Goal: Obtain resource: Download file/media

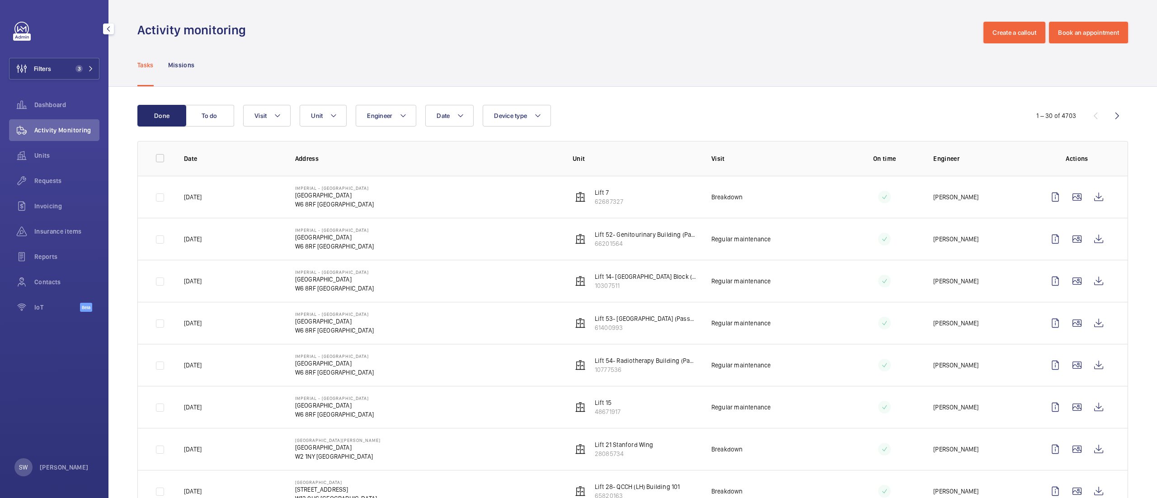
click at [52, 74] on button "Filters 3" at bounding box center [54, 69] width 90 height 22
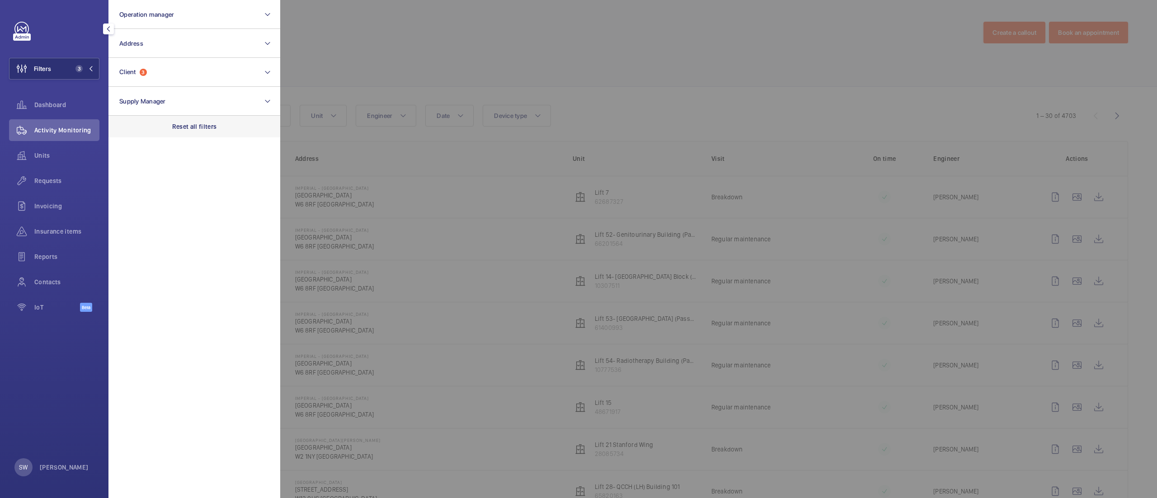
click at [176, 119] on div "Reset all filters" at bounding box center [194, 127] width 172 height 22
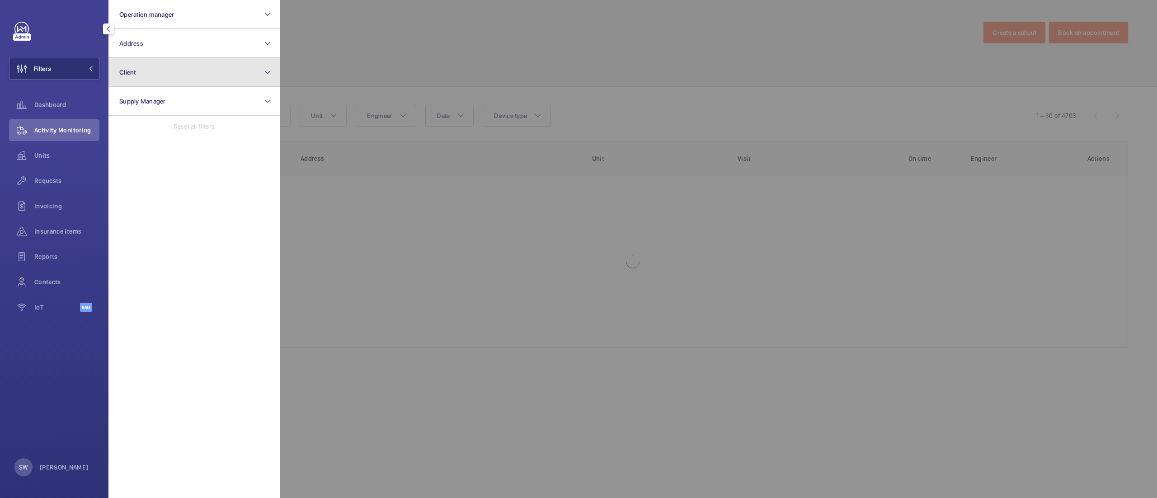
click at [163, 70] on button "Client" at bounding box center [194, 72] width 172 height 29
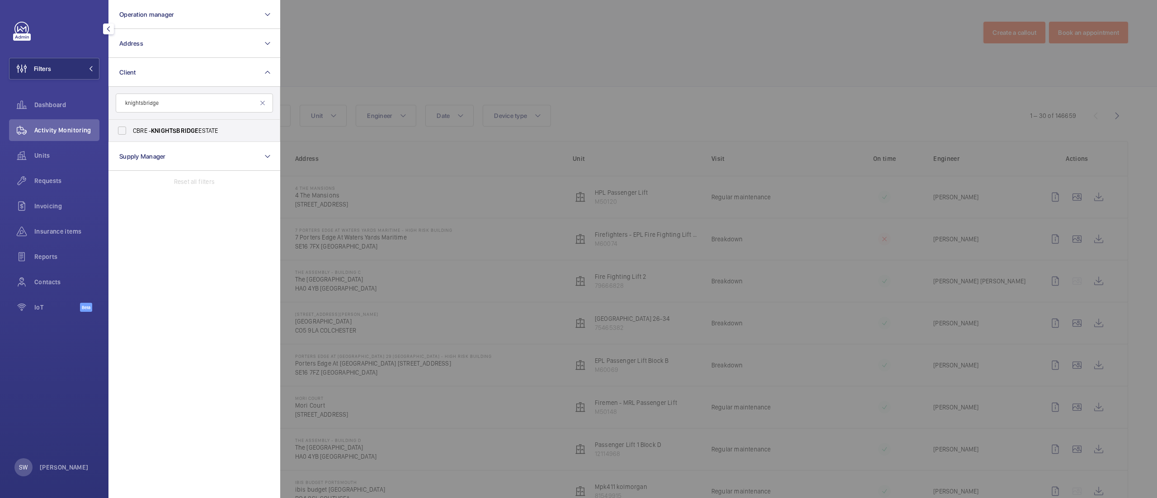
type input "knightsbridge"
click at [169, 131] on span "KNIGHTSBRIDGE" at bounding box center [174, 130] width 47 height 7
click at [131, 131] on input "CBRE - KNIGHTSBRIDGE ESTATE" at bounding box center [122, 131] width 18 height 18
checkbox input "true"
click at [599, 50] on div at bounding box center [858, 249] width 1157 height 498
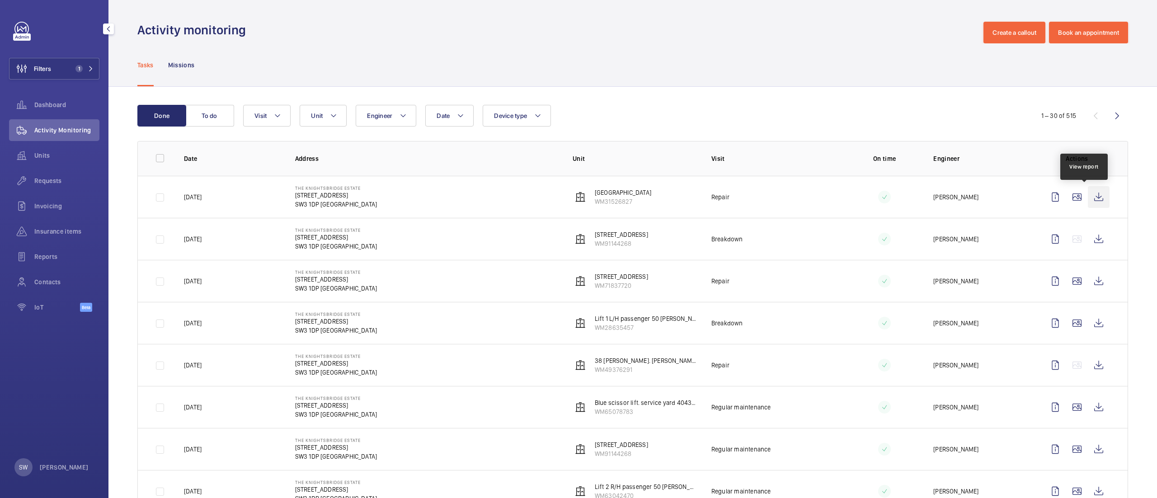
click at [1088, 196] on wm-front-icon-button at bounding box center [1099, 197] width 22 height 22
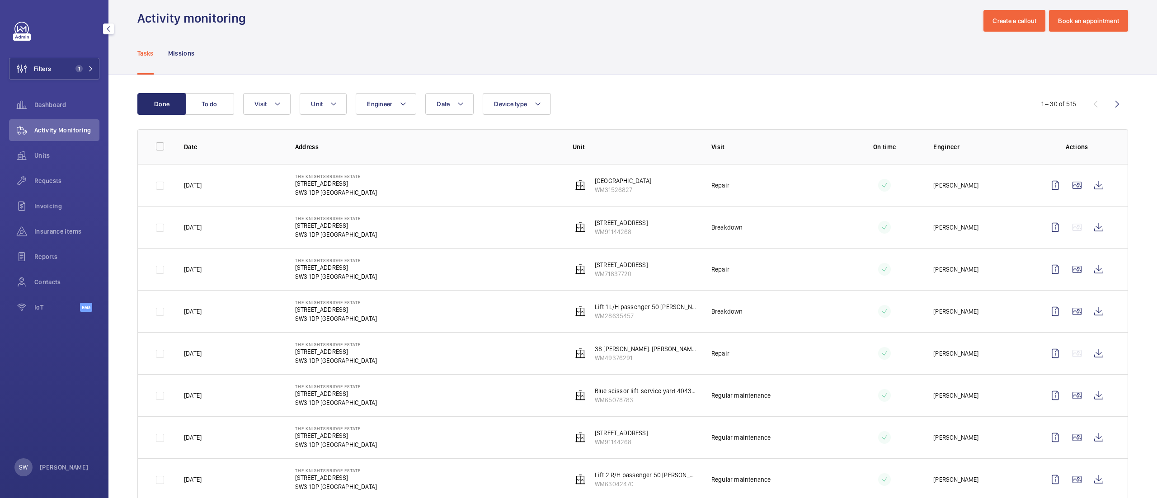
scroll to position [18, 0]
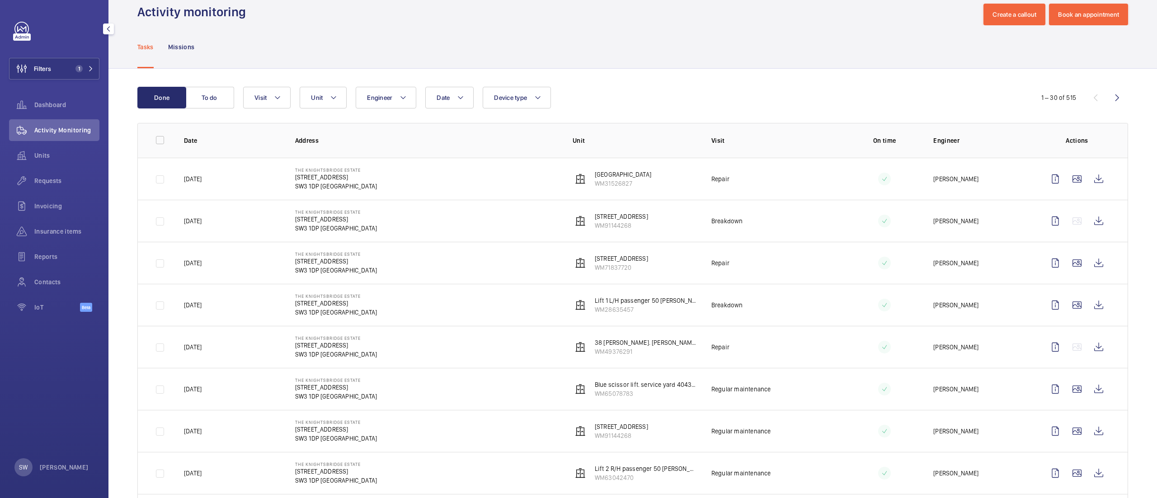
click at [82, 52] on div "Filters 1 Dashboard Activity Monitoring Units Requests Invoicing Insurance item…" at bounding box center [54, 172] width 90 height 300
click at [79, 61] on button "Filters 1" at bounding box center [54, 69] width 90 height 22
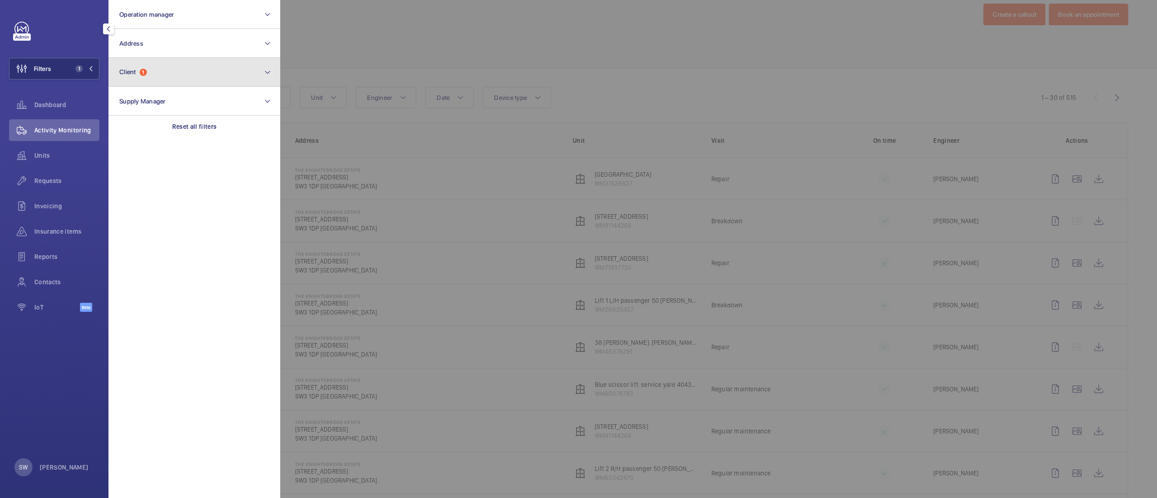
click at [168, 66] on button "Client 1" at bounding box center [194, 72] width 172 height 29
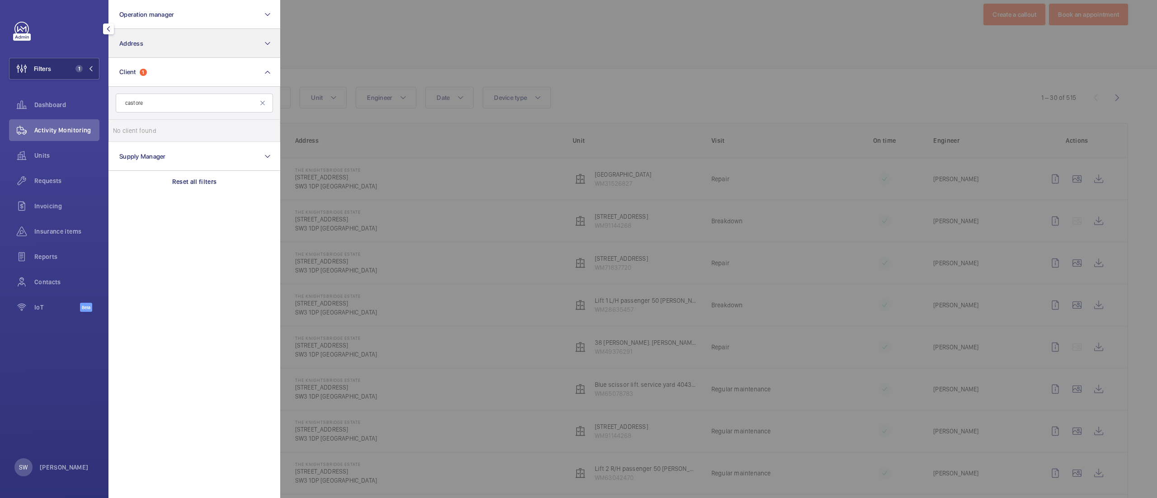
type input "castore"
click at [199, 43] on button "Address" at bounding box center [194, 43] width 172 height 29
click at [194, 102] on span "Castore - [STREET_ADDRESS]" at bounding box center [195, 101] width 124 height 9
click at [131, 102] on input "Castore - [STREET_ADDRESS]" at bounding box center [122, 102] width 18 height 18
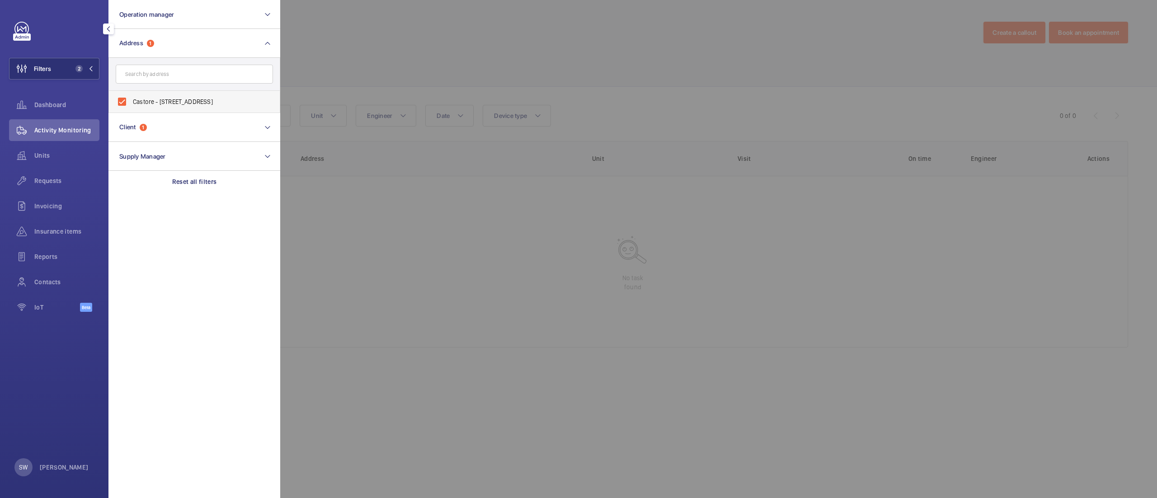
click at [146, 104] on span "Castore - [STREET_ADDRESS]" at bounding box center [195, 101] width 124 height 9
click at [131, 104] on input "Castore - [STREET_ADDRESS]" at bounding box center [122, 102] width 18 height 18
checkbox input "false"
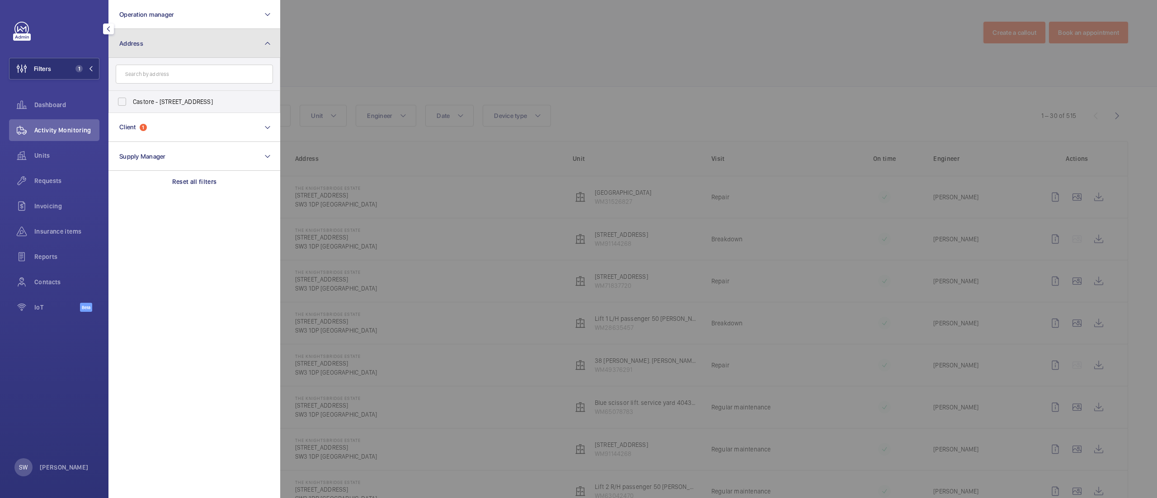
click at [203, 41] on button "Address" at bounding box center [194, 43] width 172 height 29
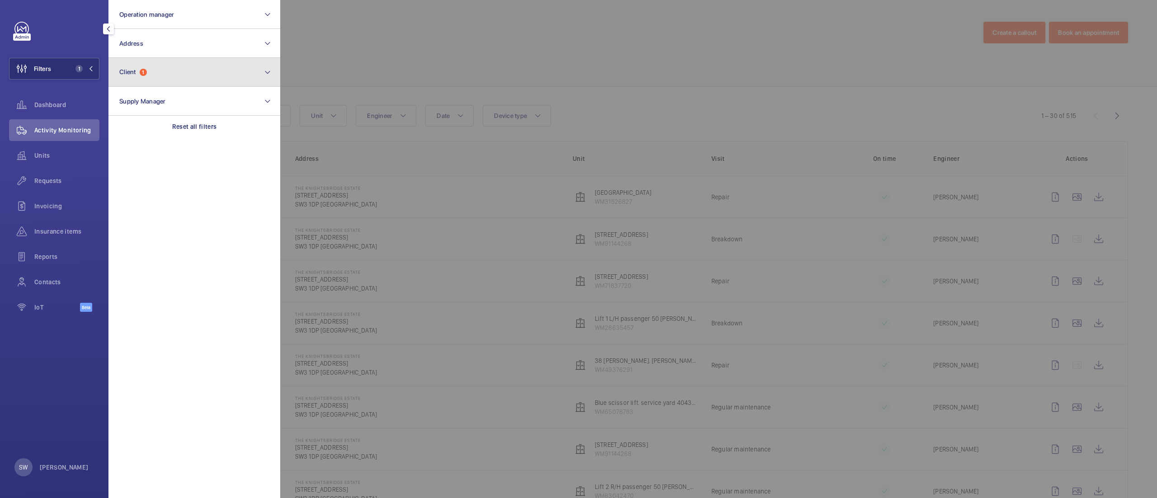
click at [198, 79] on button "Client 1" at bounding box center [194, 72] width 172 height 29
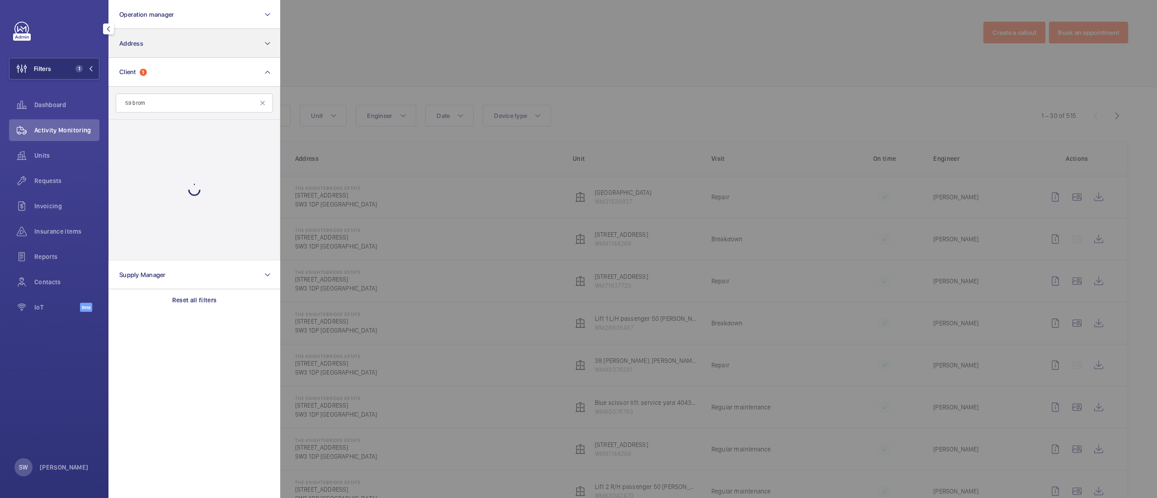
type input "59 brom"
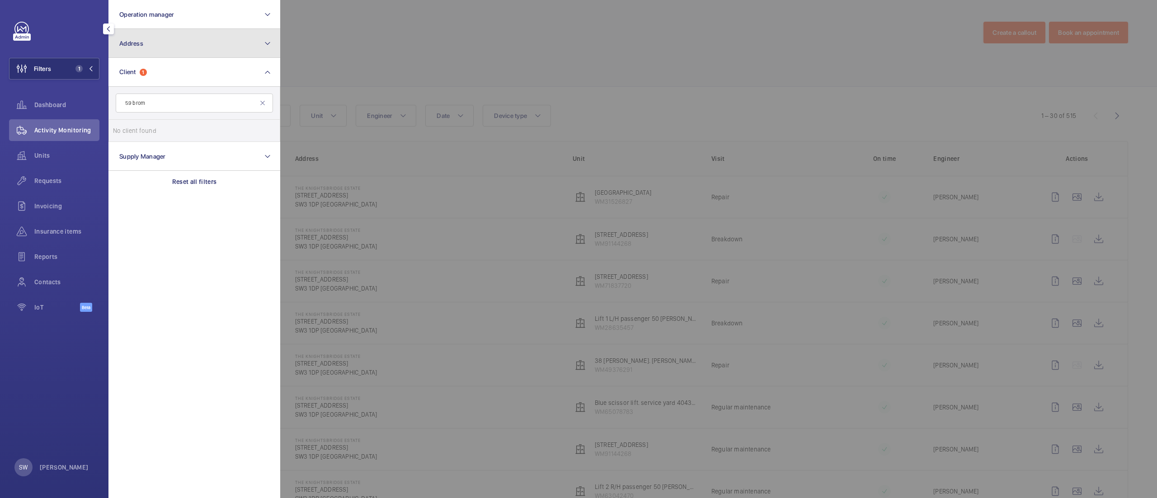
click at [193, 38] on button "Address" at bounding box center [194, 43] width 172 height 29
click at [191, 36] on button "Address" at bounding box center [194, 43] width 172 height 29
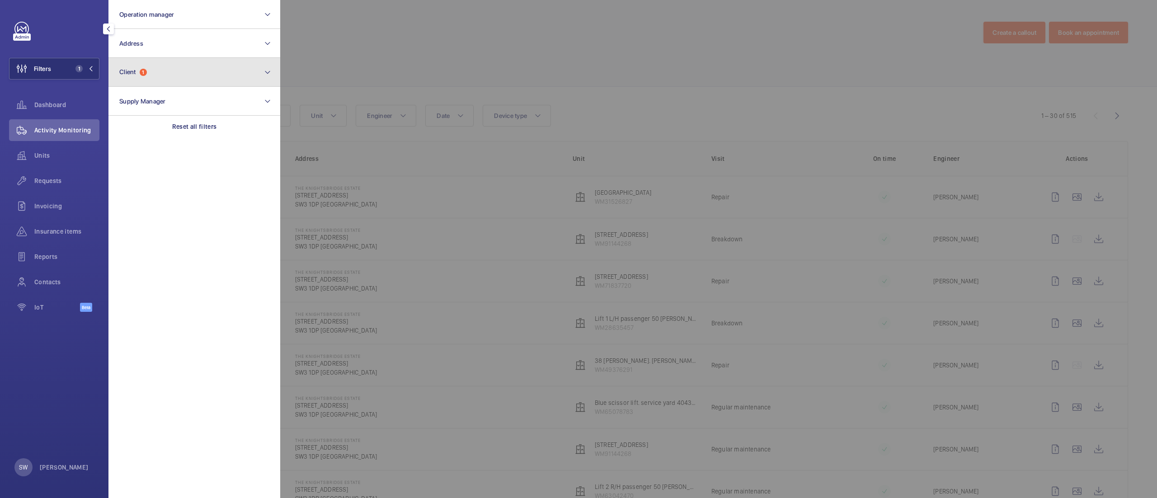
click at [174, 81] on button "Client 1" at bounding box center [194, 72] width 172 height 29
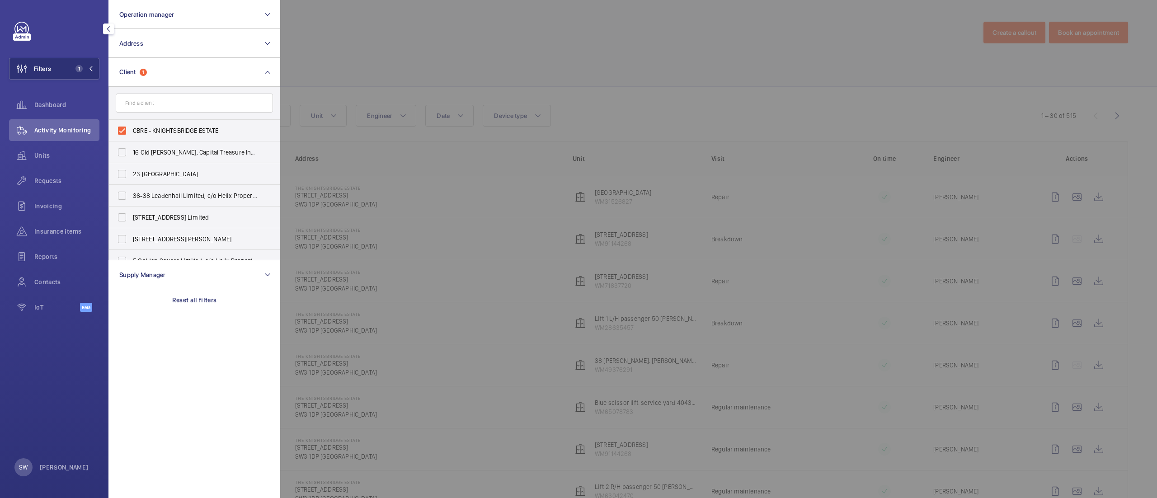
click at [572, 80] on div at bounding box center [858, 249] width 1157 height 498
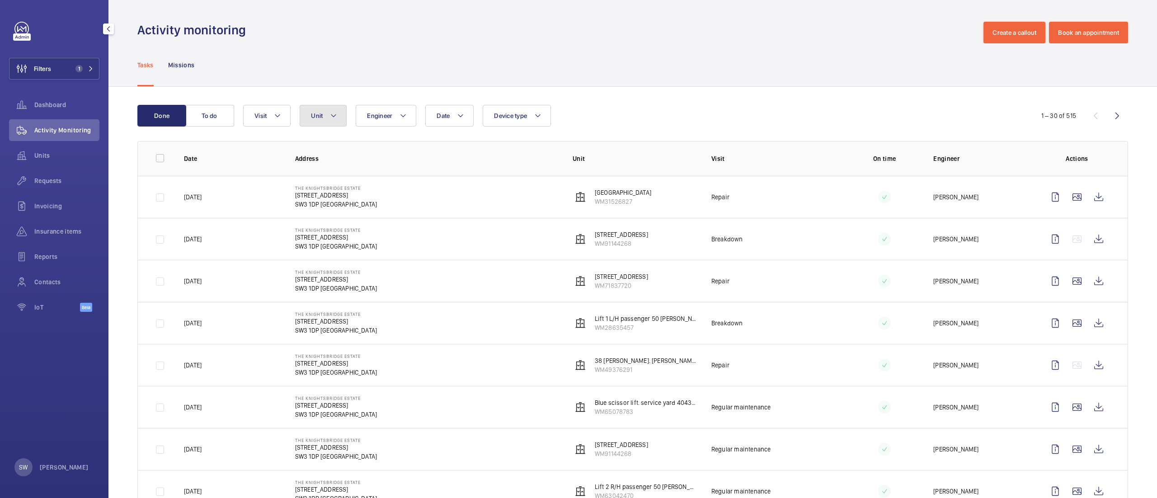
click at [317, 105] on button "Unit" at bounding box center [323, 116] width 47 height 22
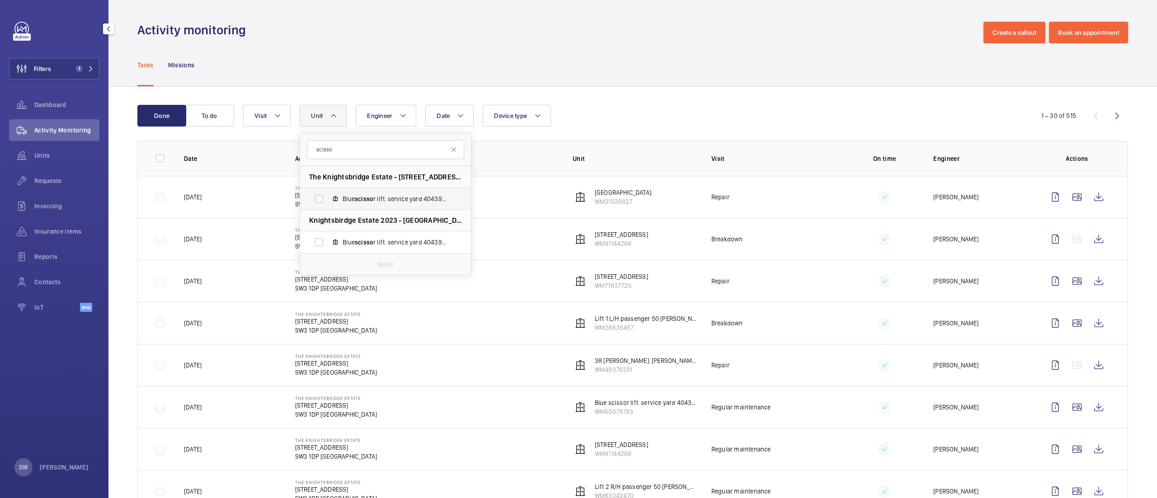
type input "scisso"
click at [369, 195] on span "scisso" at bounding box center [364, 198] width 19 height 7
click at [328, 195] on input "Blue scisso r lift. service yard 404396, WM65078783" at bounding box center [319, 199] width 18 height 18
checkbox input "true"
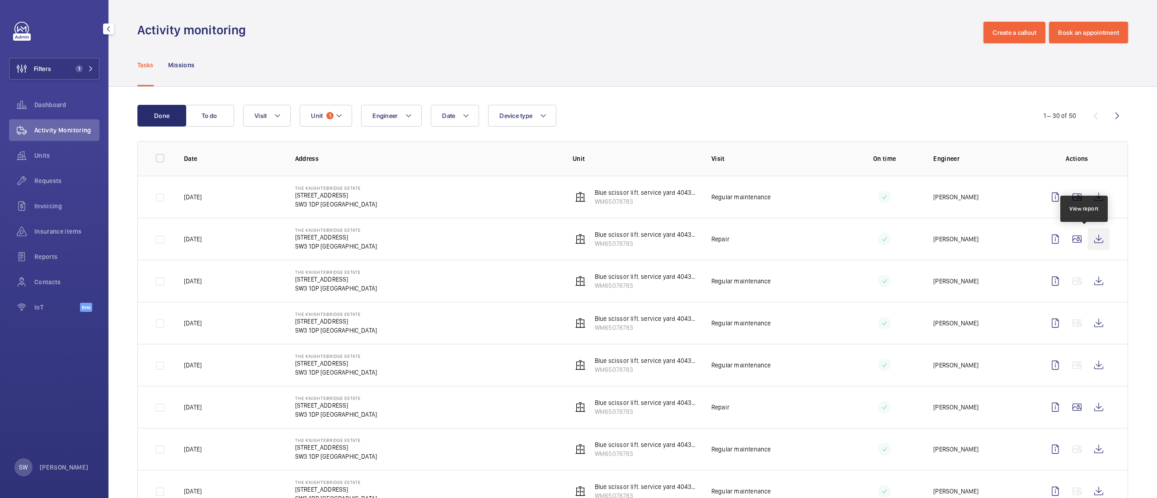
click at [1088, 241] on wm-front-icon-button at bounding box center [1099, 239] width 22 height 22
click at [1088, 240] on wm-front-icon-button at bounding box center [1099, 239] width 22 height 22
click at [1088, 205] on wm-front-icon-button at bounding box center [1099, 197] width 22 height 22
click at [1088, 235] on wm-front-icon-button at bounding box center [1099, 239] width 22 height 22
click at [1088, 202] on wm-front-icon-button at bounding box center [1099, 197] width 22 height 22
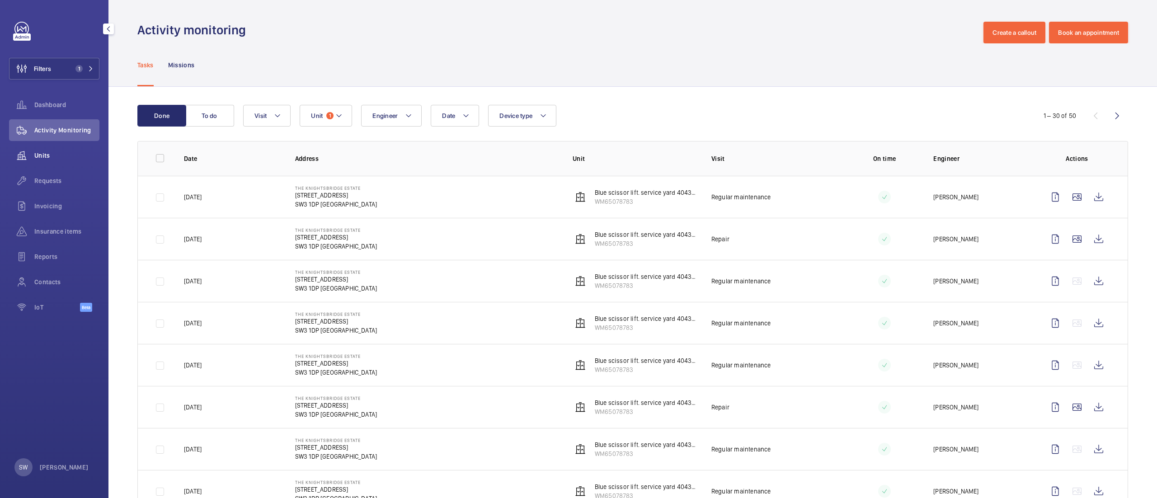
click at [66, 150] on div "Units" at bounding box center [54, 156] width 90 height 22
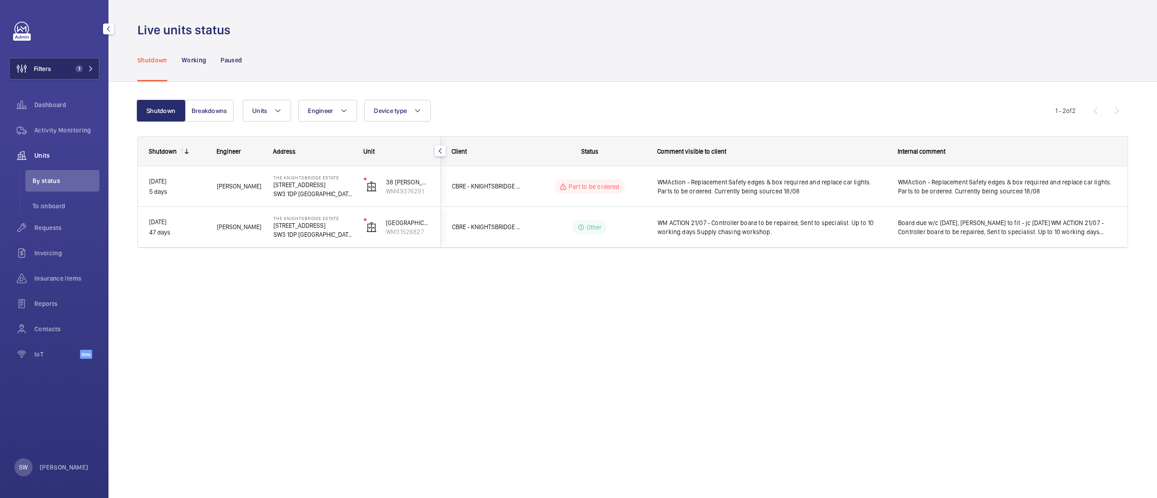
click at [56, 63] on button "Filters 1" at bounding box center [54, 69] width 90 height 22
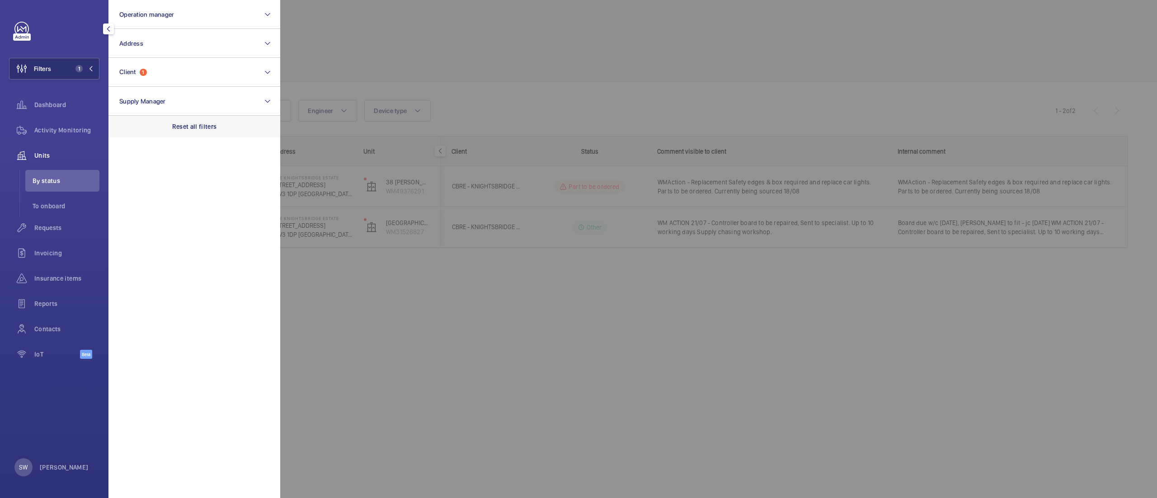
click at [243, 118] on div "Reset all filters" at bounding box center [194, 127] width 172 height 22
click at [178, 41] on button "Address" at bounding box center [194, 43] width 172 height 29
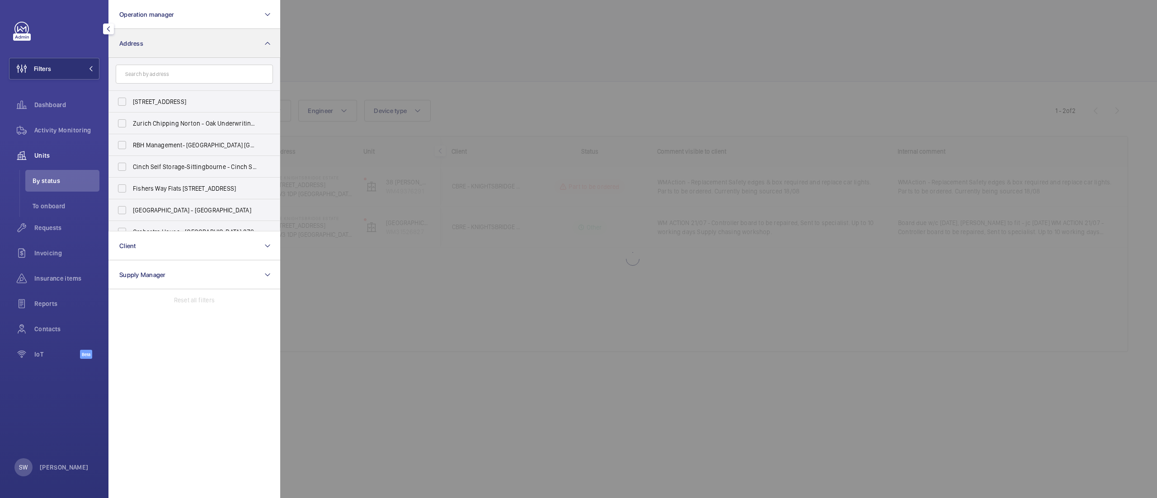
type input "7"
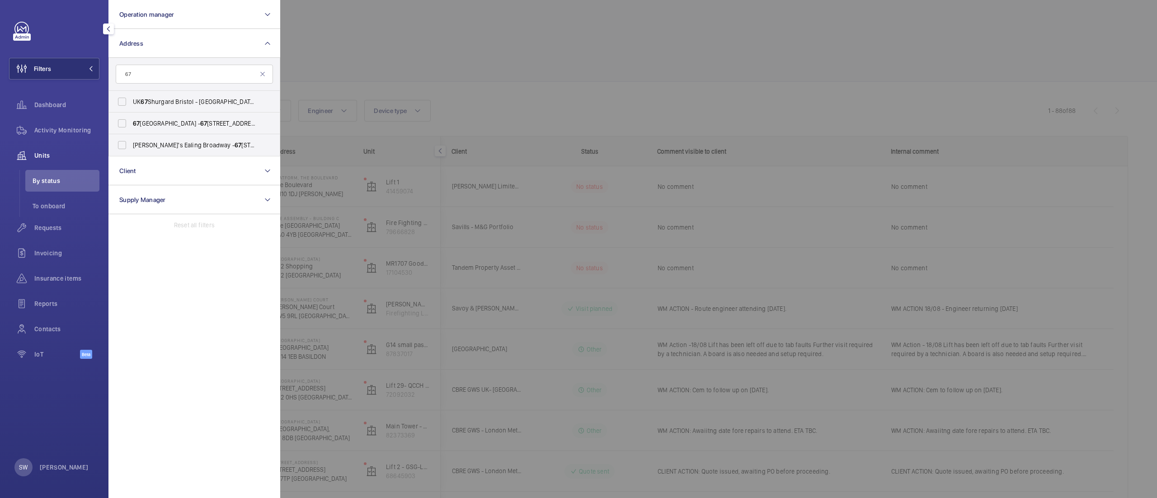
type input "6"
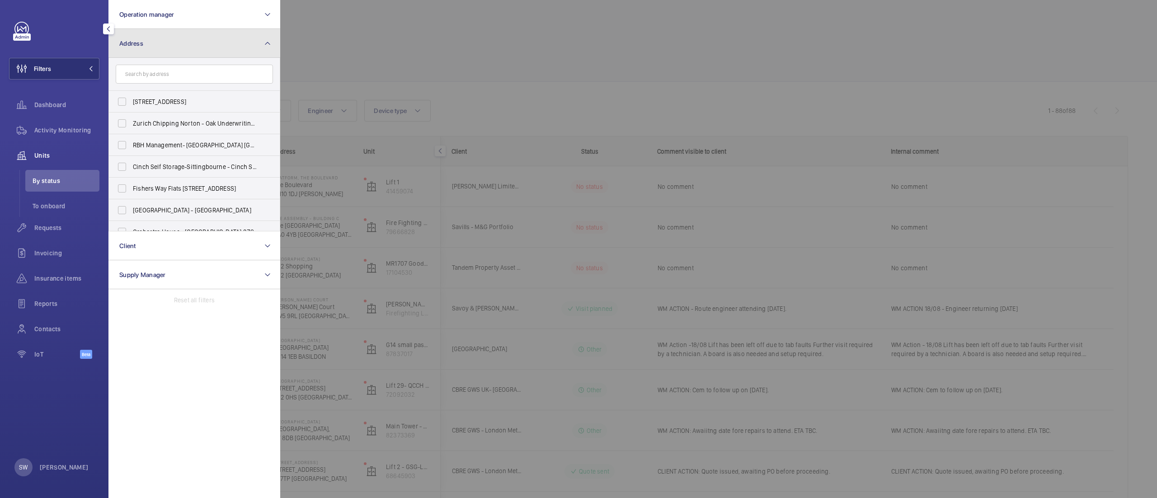
click at [185, 52] on button "Address" at bounding box center [194, 43] width 172 height 29
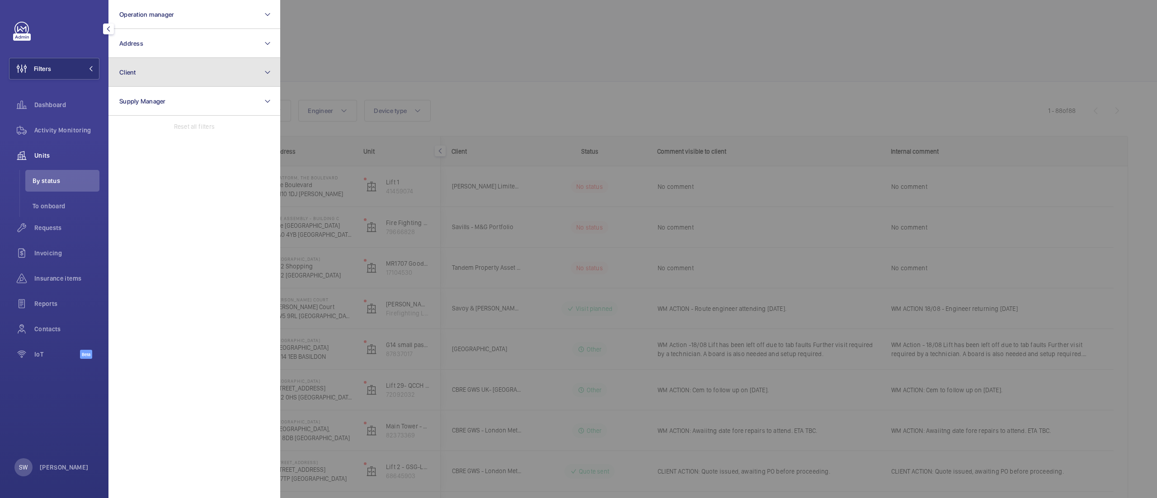
click at [176, 71] on button "Client" at bounding box center [194, 72] width 172 height 29
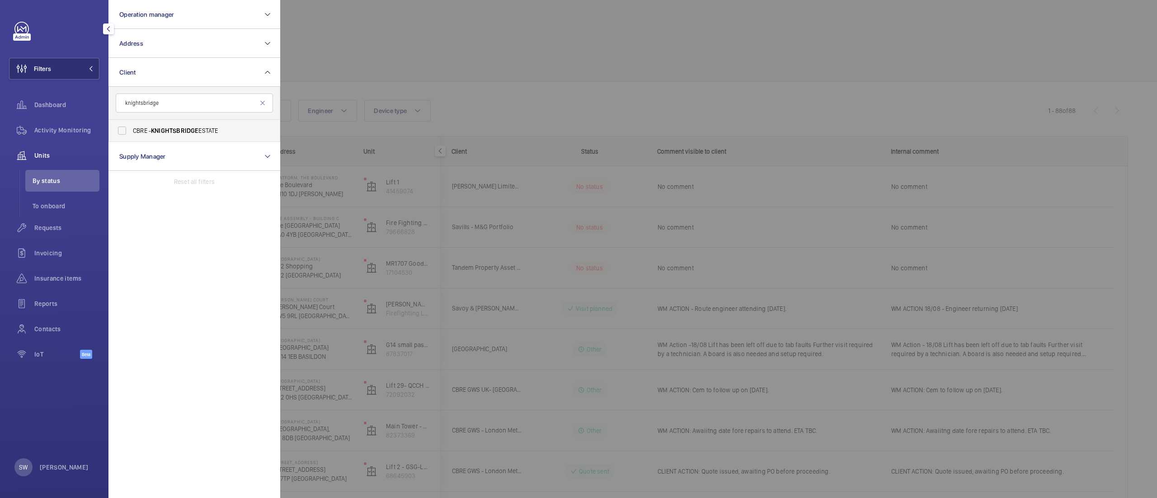
type input "knightsbridge"
click at [207, 129] on span "CBRE - KNIGHTSBRIDGE ESTATE" at bounding box center [195, 130] width 124 height 9
click at [121, 125] on label "CBRE - KNIGHTSBRIDGE ESTATE" at bounding box center [187, 131] width 157 height 22
click at [121, 125] on input "CBRE - KNIGHTSBRIDGE ESTATE" at bounding box center [122, 131] width 18 height 18
checkbox input "true"
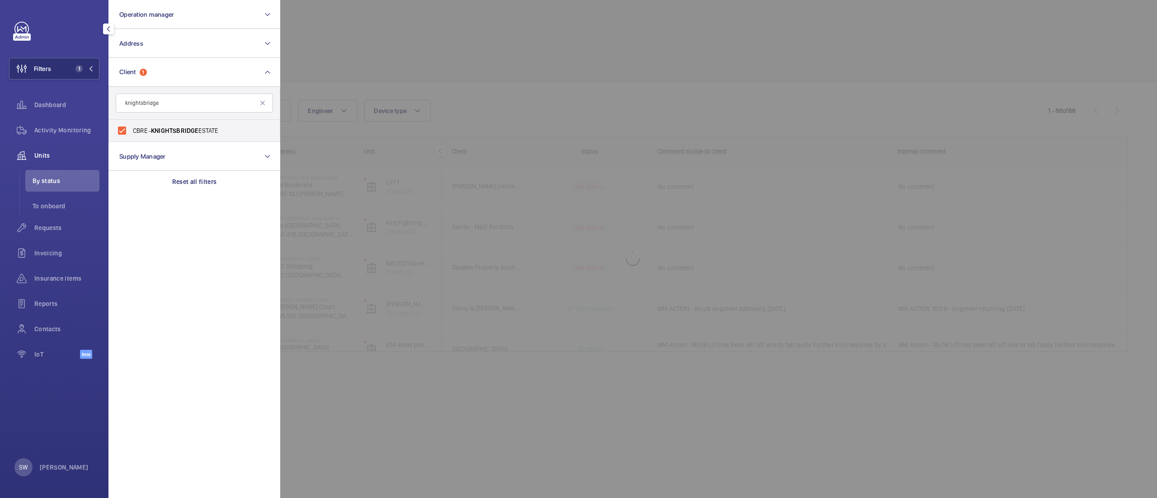
click at [621, 74] on div at bounding box center [858, 249] width 1157 height 498
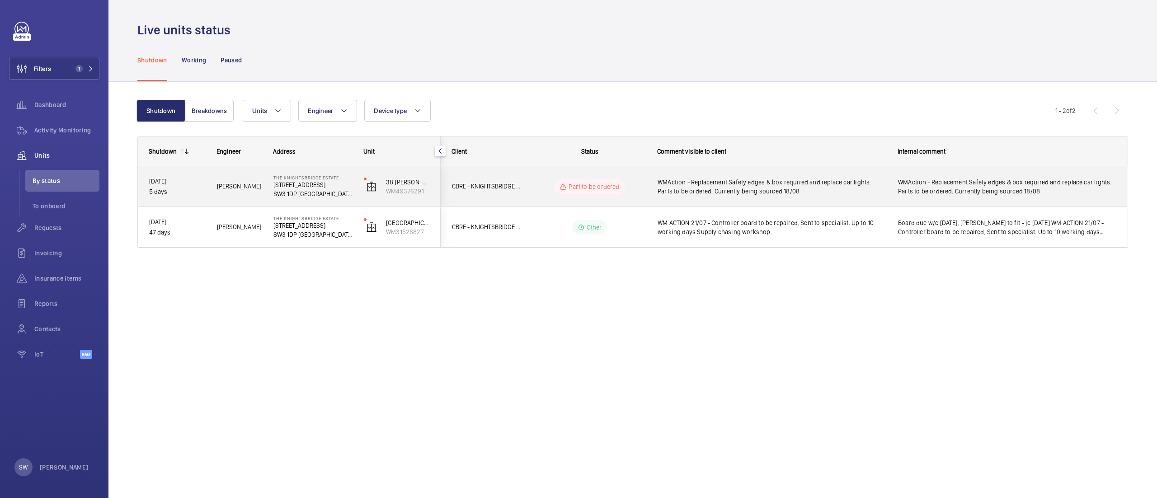
click at [812, 191] on span "WMAction - Replacement Safety edges & box required and replace car lights. Part…" at bounding box center [772, 187] width 229 height 18
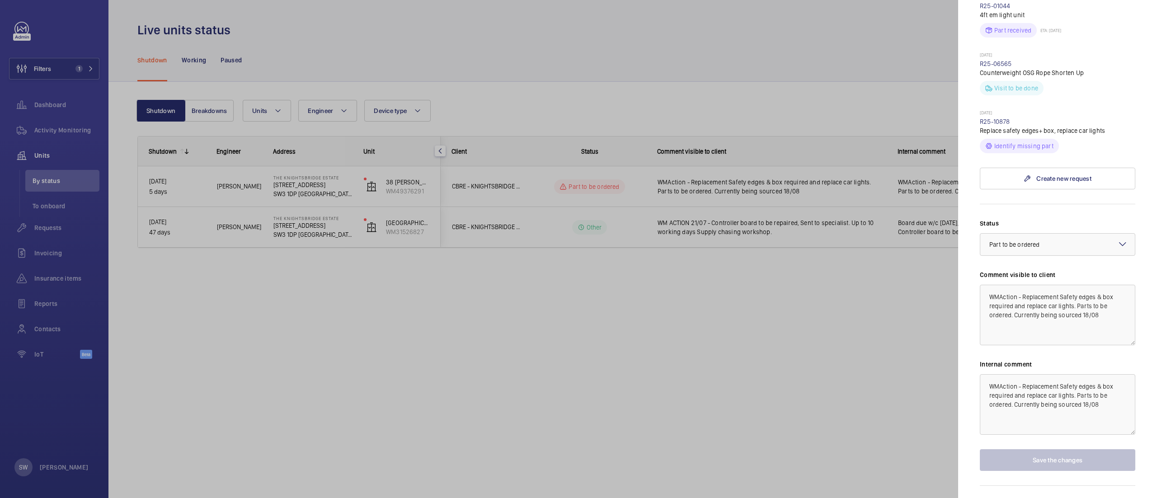
scroll to position [367, 0]
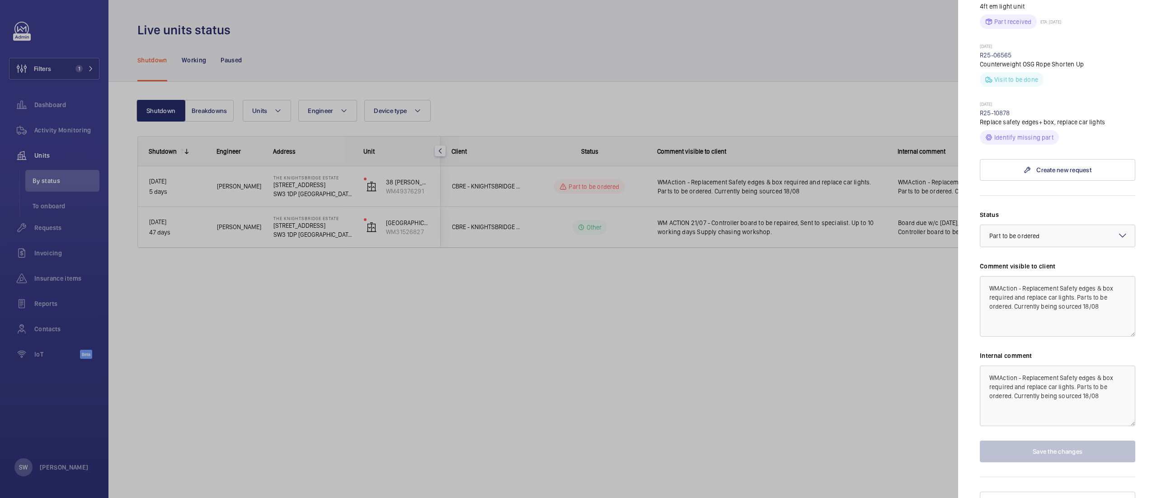
click at [536, 370] on div at bounding box center [578, 249] width 1157 height 498
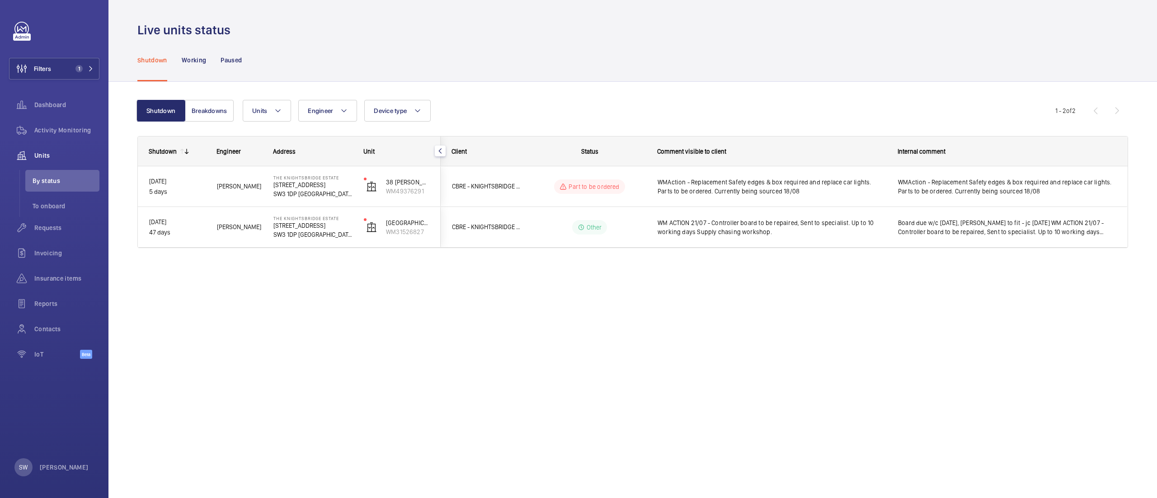
scroll to position [0, 0]
click at [240, 61] on p "Paused" at bounding box center [231, 60] width 21 height 9
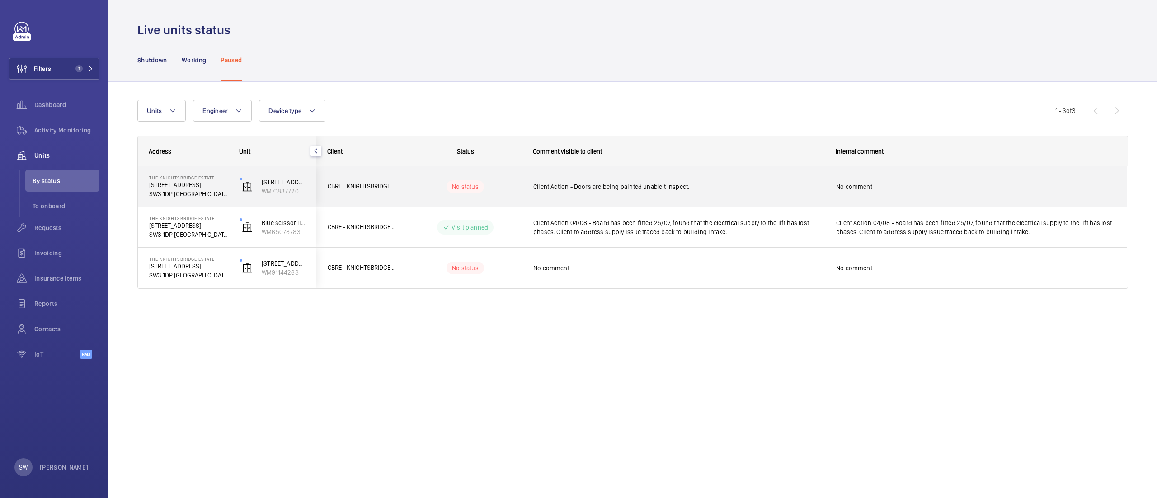
click at [601, 186] on span "Client Action - Doors are being painted unable t inspect." at bounding box center [678, 186] width 291 height 9
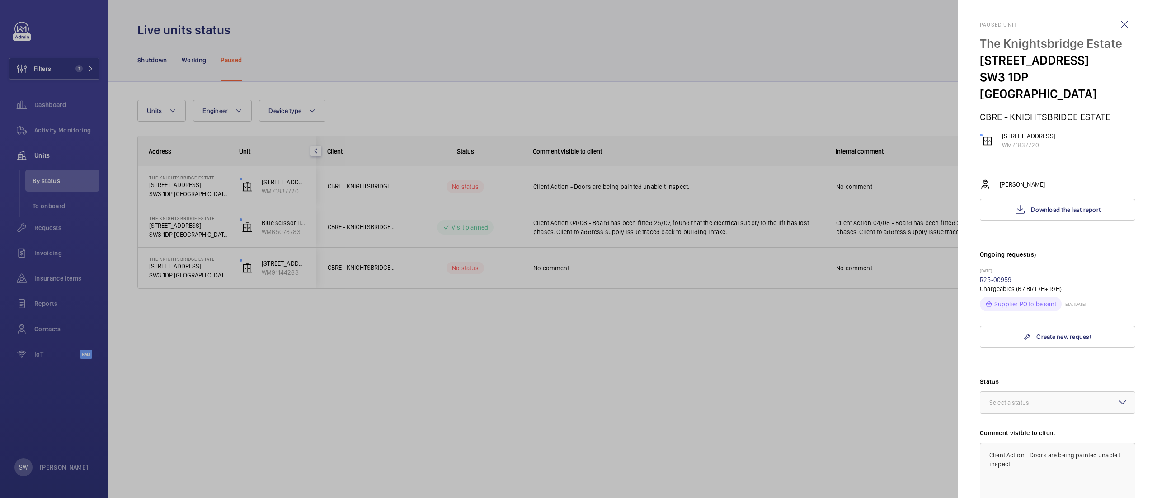
click at [64, 146] on div at bounding box center [578, 249] width 1157 height 498
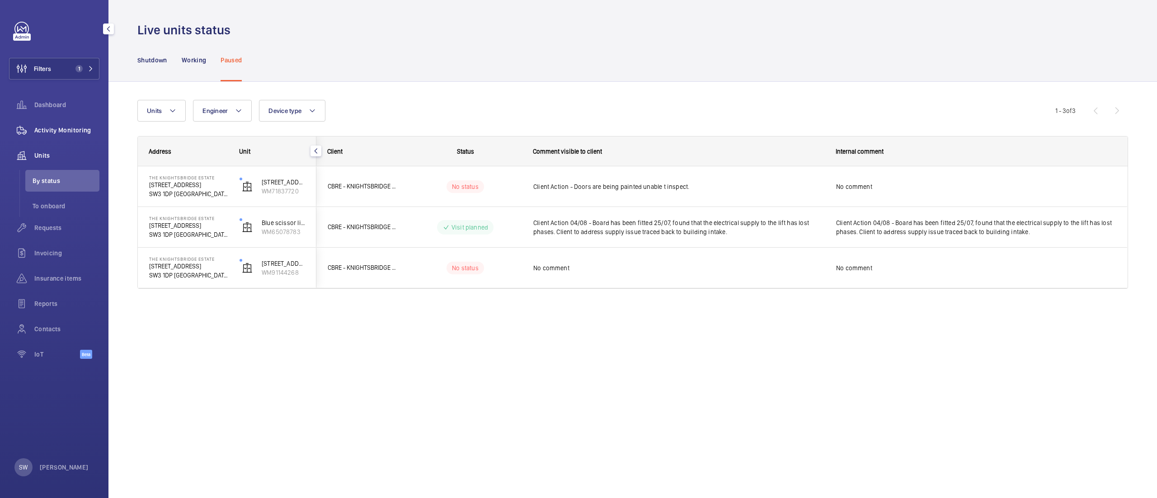
click at [56, 129] on span "Activity Monitoring" at bounding box center [66, 130] width 65 height 9
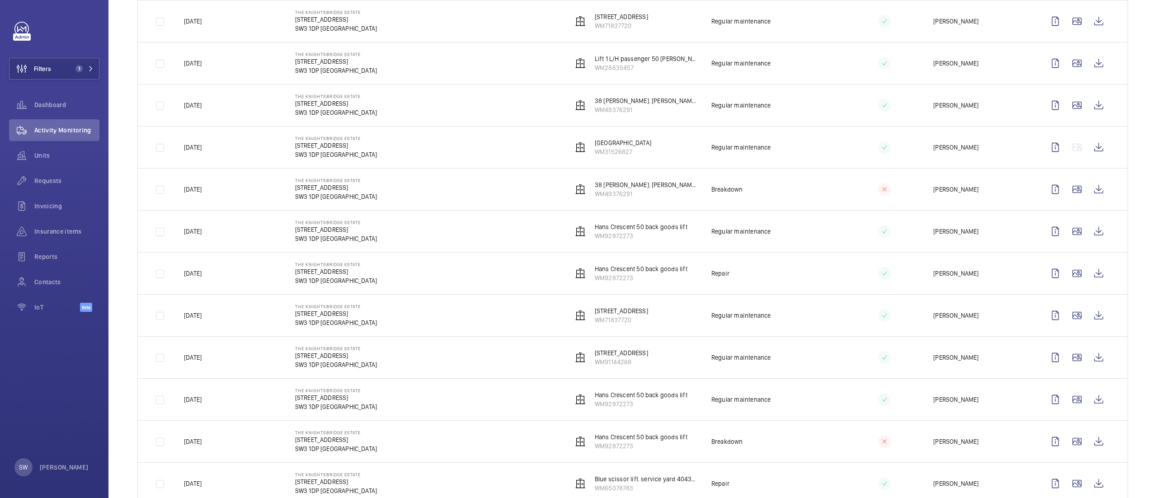
scroll to position [508, 0]
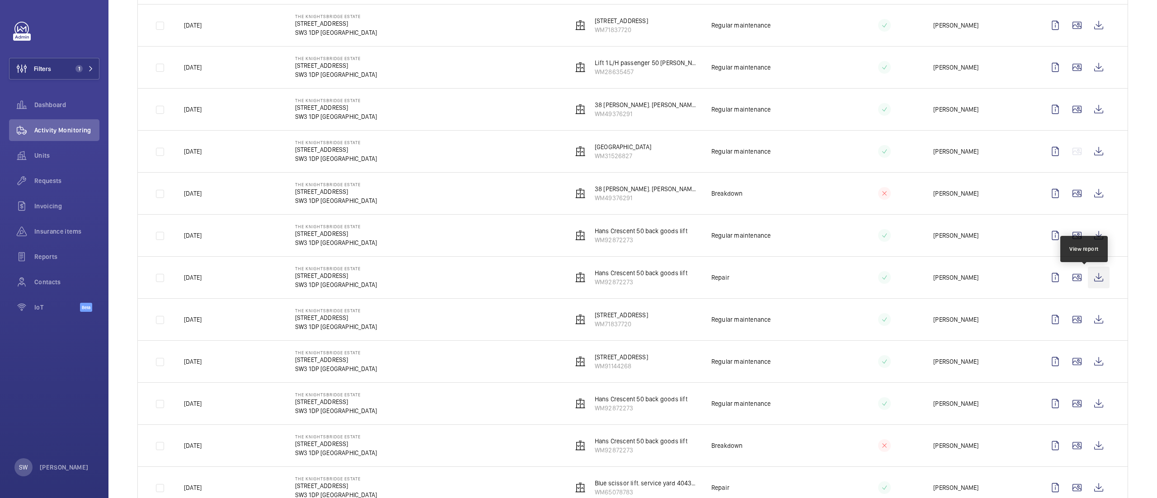
click at [1088, 274] on wm-front-icon-button at bounding box center [1099, 278] width 22 height 22
